Goal: Use online tool/utility: Use online tool/utility

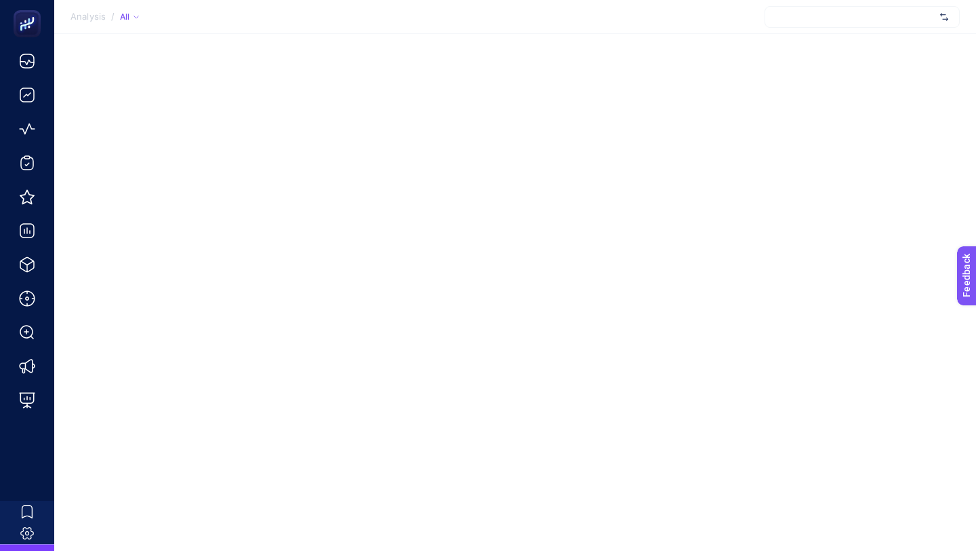
click at [806, 12] on div at bounding box center [862, 17] width 195 height 22
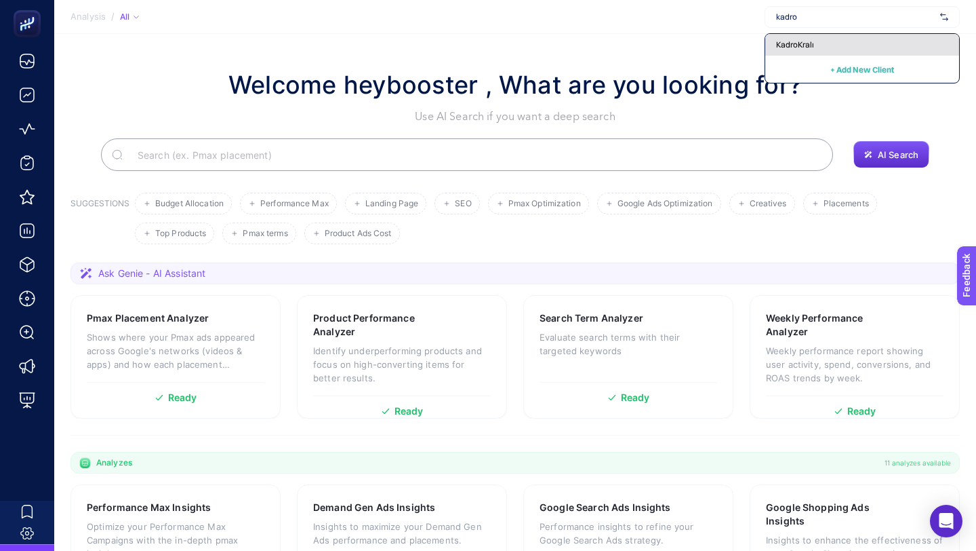
type input "kadro"
click at [803, 49] on span "KadroKralı" at bounding box center [795, 44] width 38 height 11
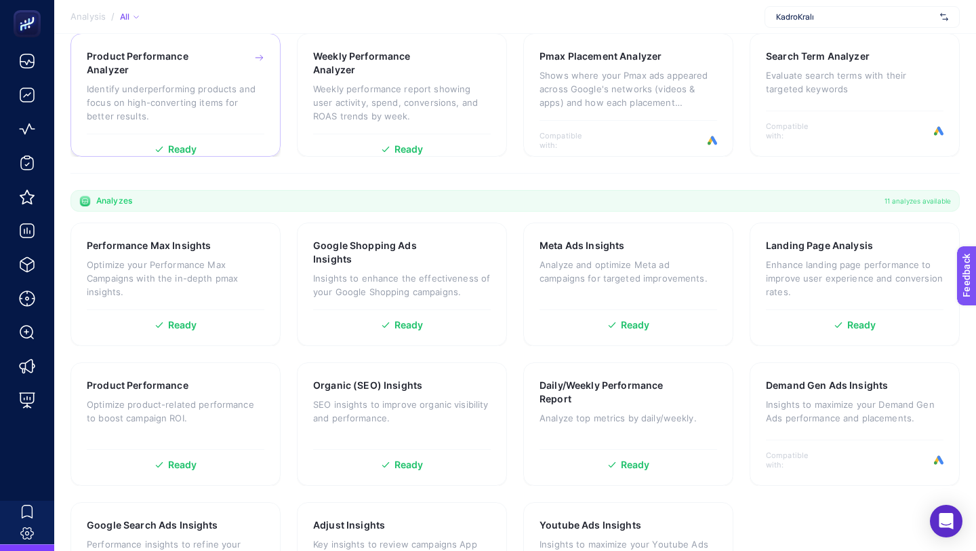
scroll to position [288, 0]
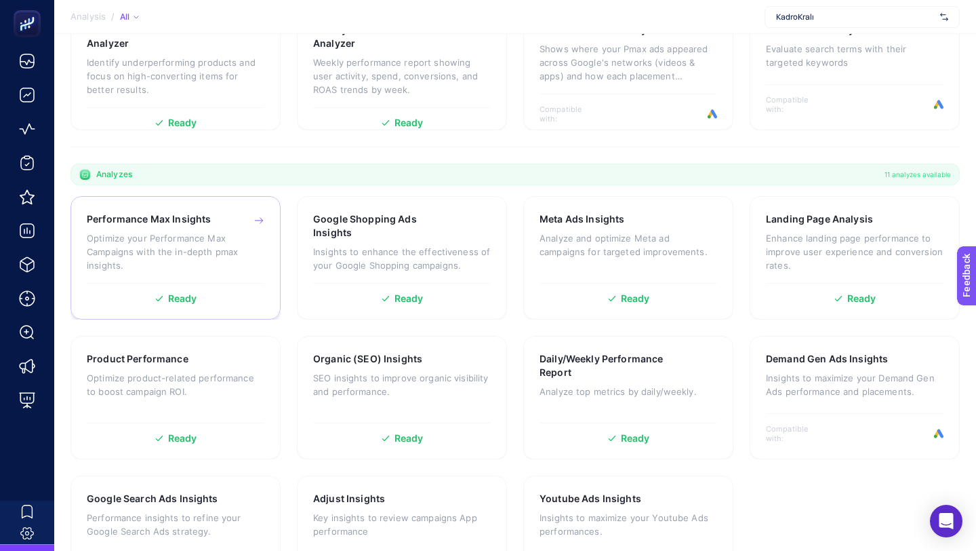
click at [190, 298] on span "Ready" at bounding box center [182, 298] width 29 height 9
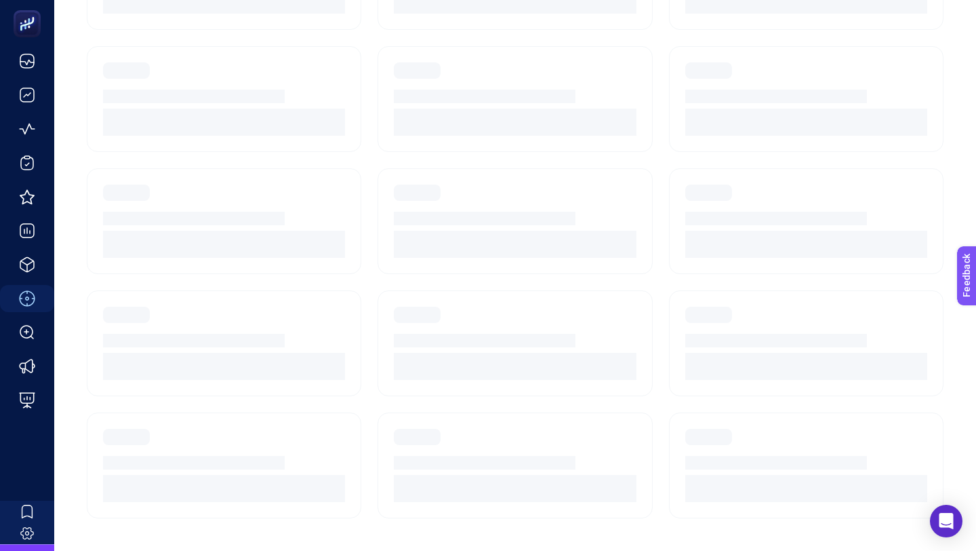
scroll to position [115, 0]
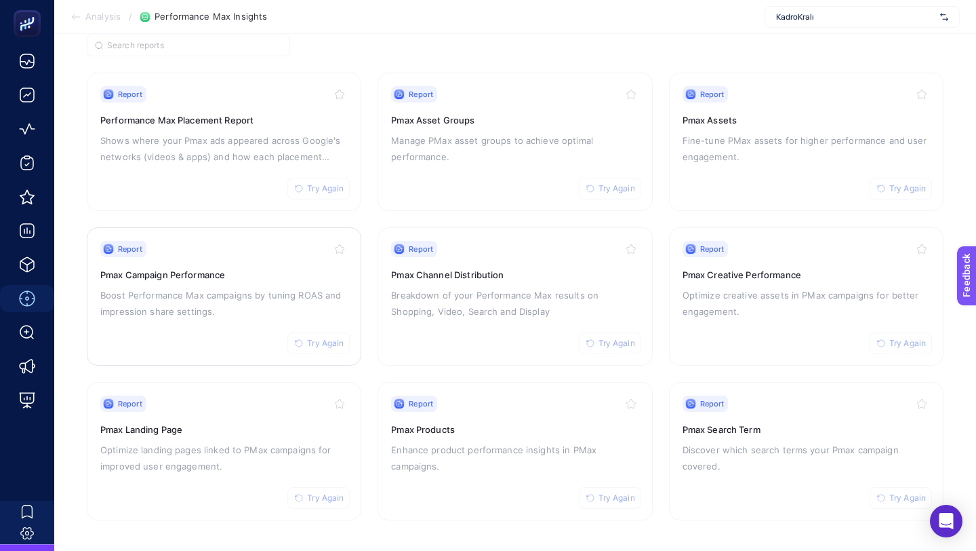
click at [330, 342] on span "Try Again" at bounding box center [325, 343] width 37 height 11
click at [327, 186] on span "Try Again" at bounding box center [325, 188] width 37 height 11
click at [333, 496] on span "Try Again" at bounding box center [325, 497] width 37 height 11
click at [626, 496] on span "Try Again" at bounding box center [617, 497] width 37 height 11
click at [616, 347] on button "Try Again" at bounding box center [610, 343] width 62 height 22
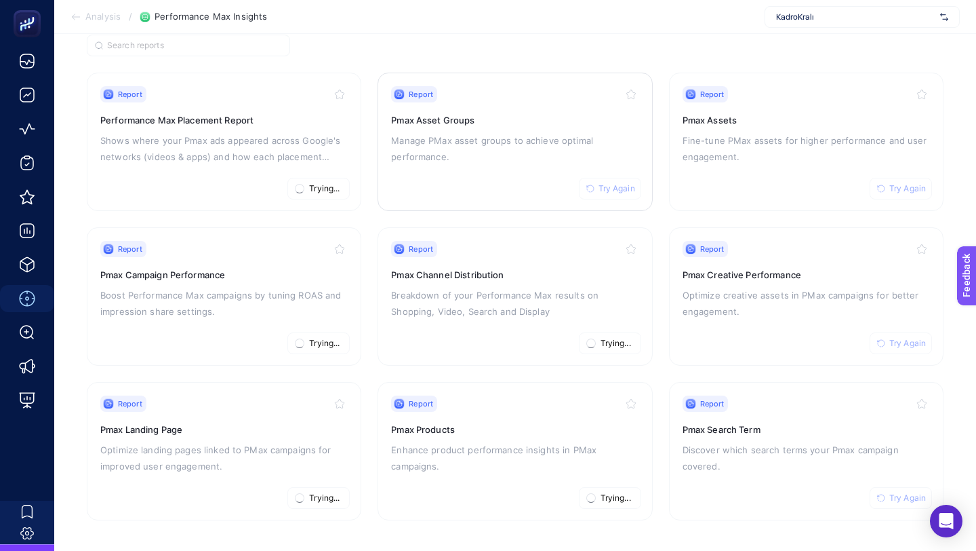
click at [612, 186] on span "Try Again" at bounding box center [617, 188] width 37 height 11
click at [918, 187] on span "Try Again" at bounding box center [907, 188] width 37 height 11
click at [907, 342] on span "Try Again" at bounding box center [907, 343] width 37 height 11
click at [898, 494] on span "Try Again" at bounding box center [907, 497] width 37 height 11
